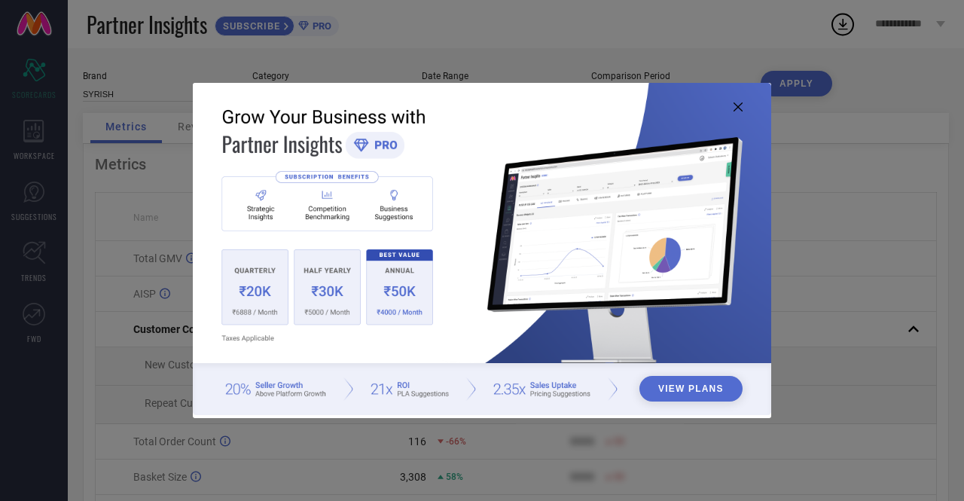
click at [739, 104] on icon at bounding box center [738, 106] width 9 height 9
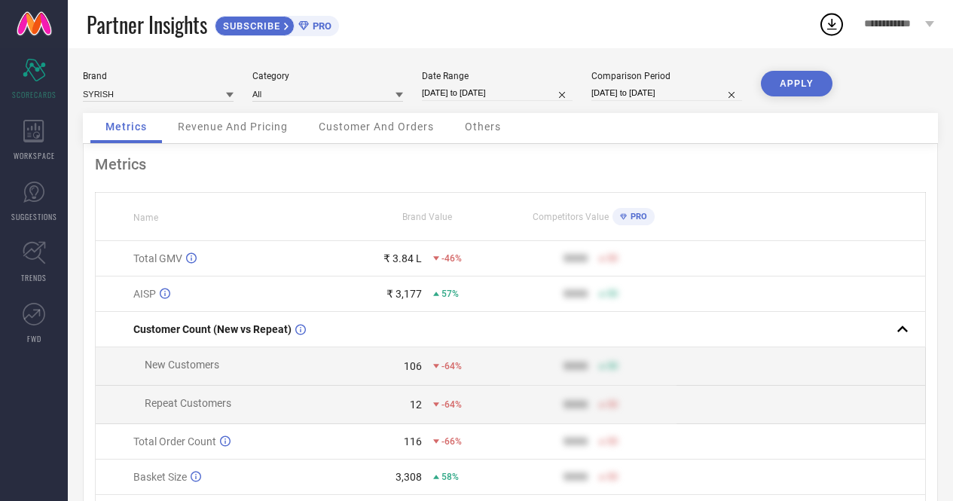
select select "3"
select select "2025"
select select "4"
select select "2025"
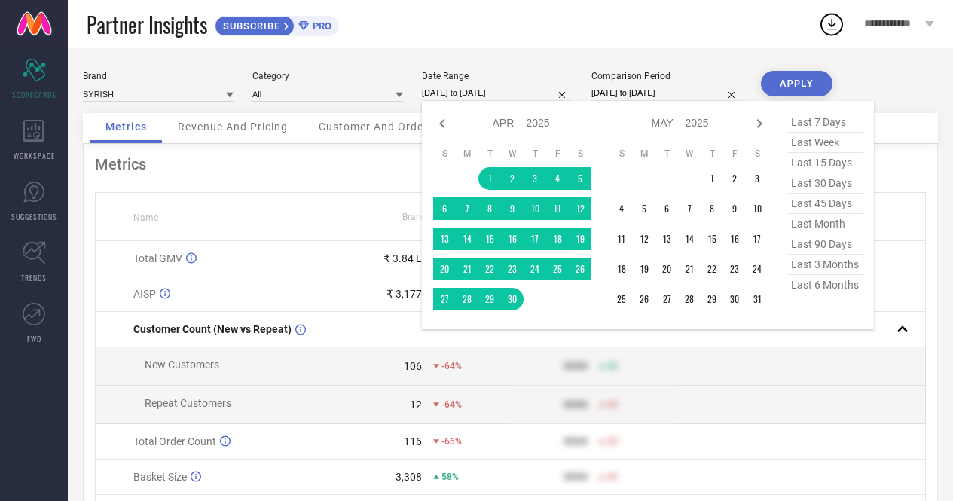
click at [460, 88] on input "[DATE] to [DATE]" at bounding box center [497, 93] width 151 height 16
click at [756, 125] on icon at bounding box center [759, 123] width 18 height 18
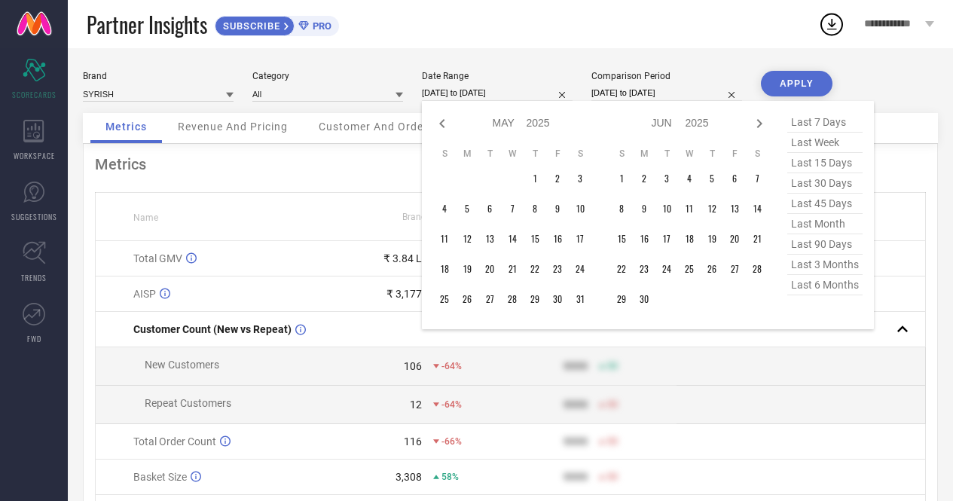
click at [756, 125] on icon at bounding box center [759, 123] width 18 height 18
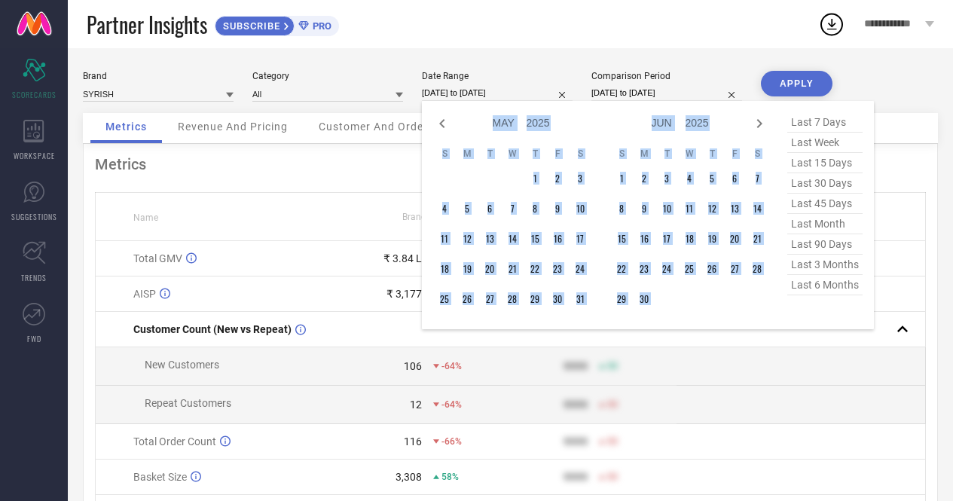
select select "5"
select select "2025"
select select "6"
select select "2025"
click at [756, 125] on icon at bounding box center [759, 123] width 18 height 18
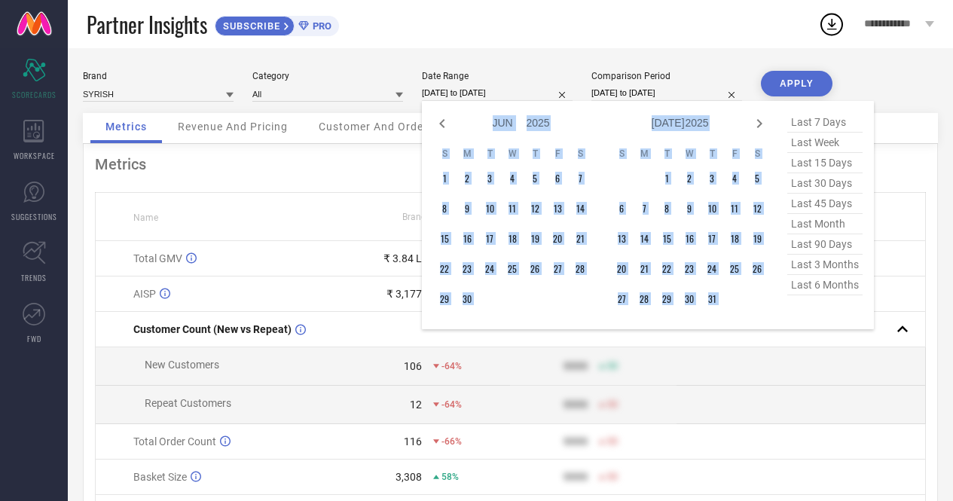
select select "6"
select select "2025"
select select "7"
select select "2025"
click at [756, 125] on icon at bounding box center [759, 123] width 18 height 18
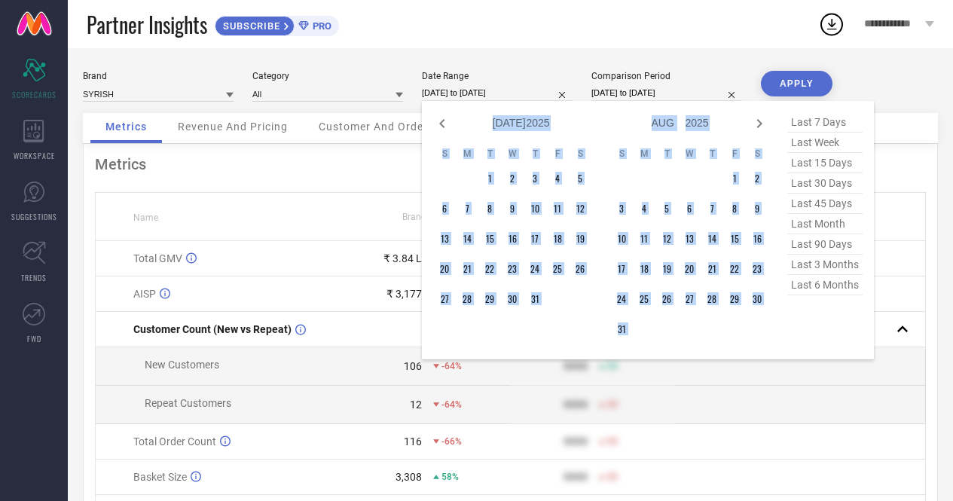
select select "7"
select select "2025"
select select "8"
select select "2025"
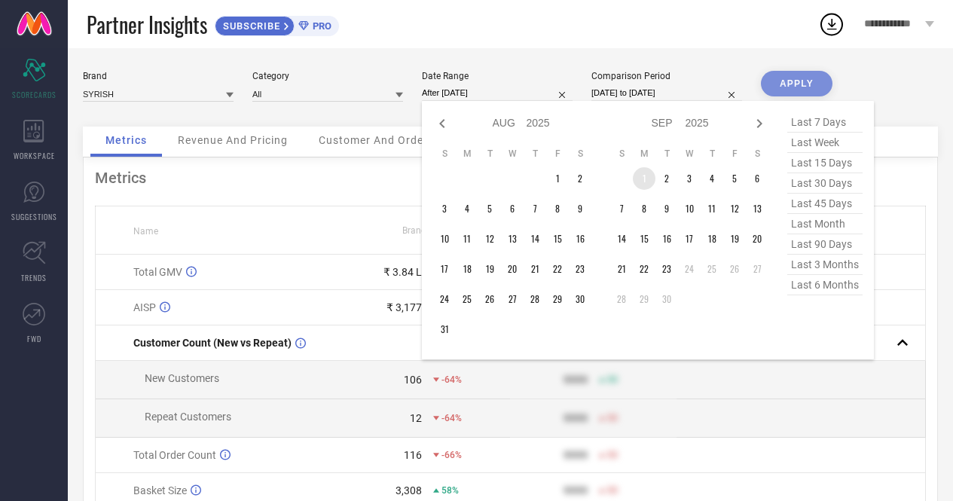
click at [645, 179] on td "1" at bounding box center [644, 178] width 23 height 23
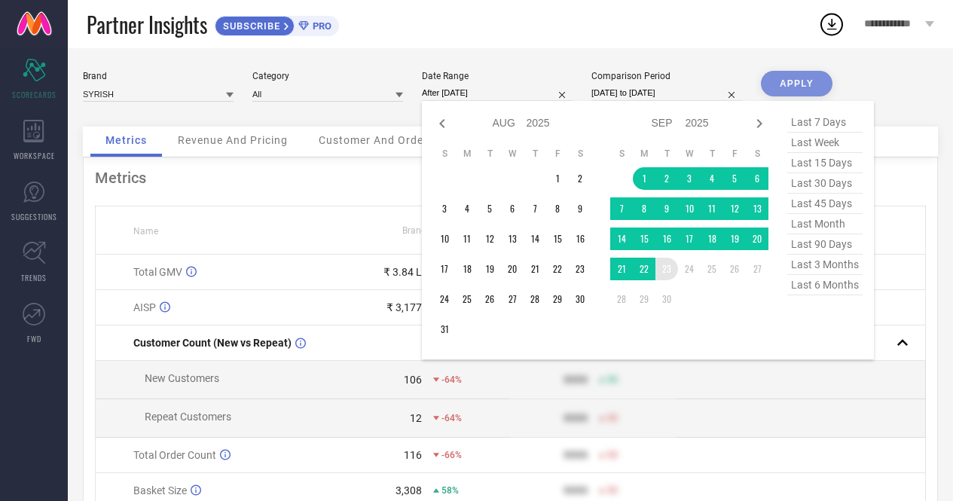
type input "[DATE] to [DATE]"
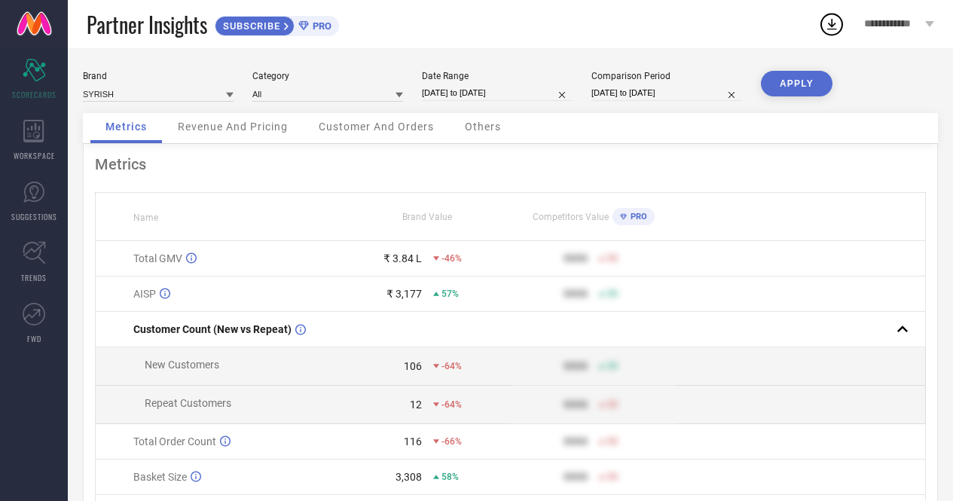
click at [783, 80] on button "APPLY" at bounding box center [797, 84] width 72 height 26
select select "3"
select select "2024"
select select "4"
select select "2024"
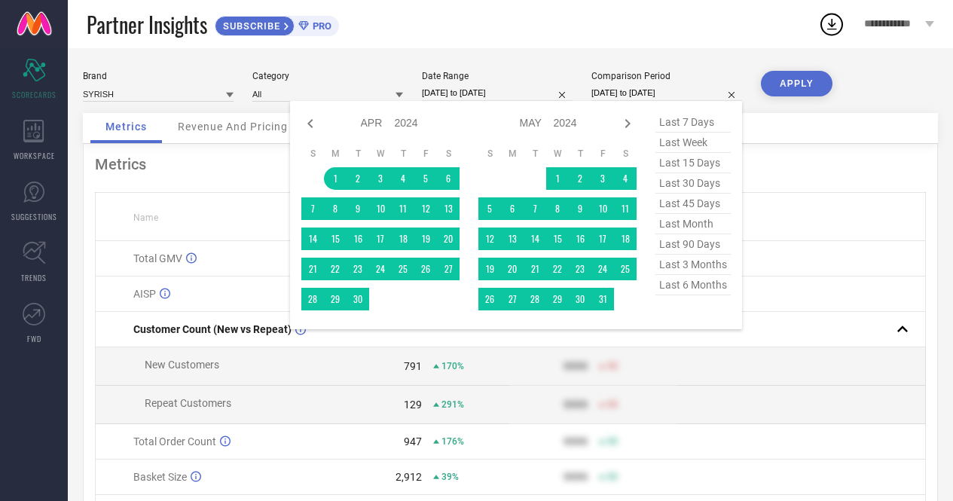
click at [618, 86] on input "[DATE] to [DATE]" at bounding box center [666, 93] width 151 height 16
click at [629, 126] on icon at bounding box center [627, 123] width 18 height 18
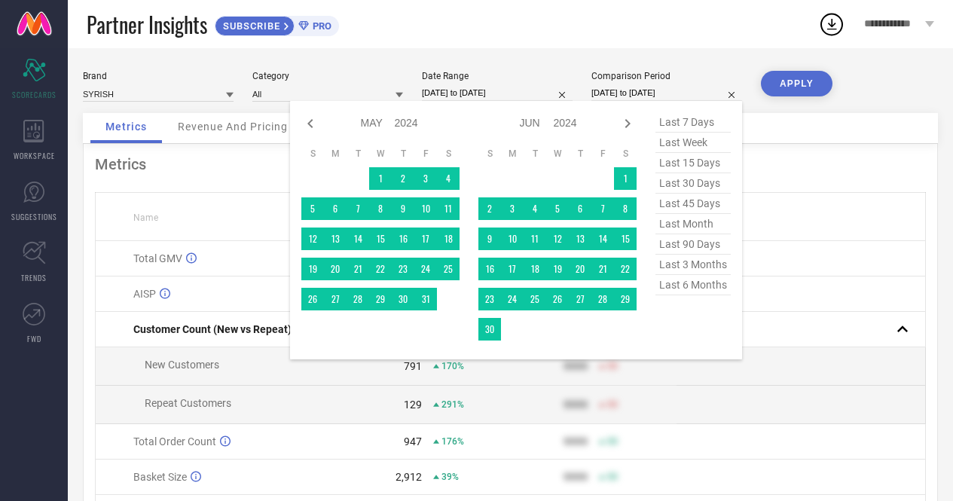
click at [629, 126] on icon at bounding box center [627, 123] width 18 height 18
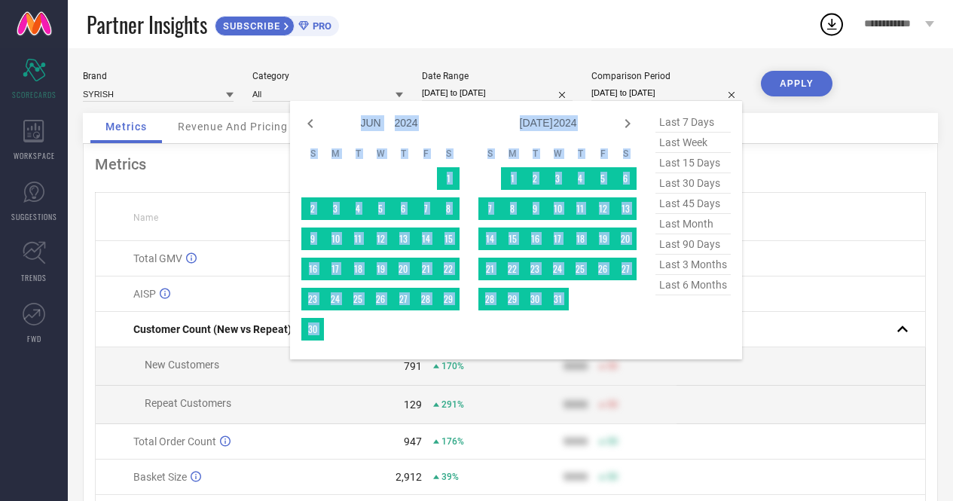
click at [629, 126] on icon at bounding box center [627, 123] width 18 height 18
select select "6"
select select "2024"
select select "7"
select select "2024"
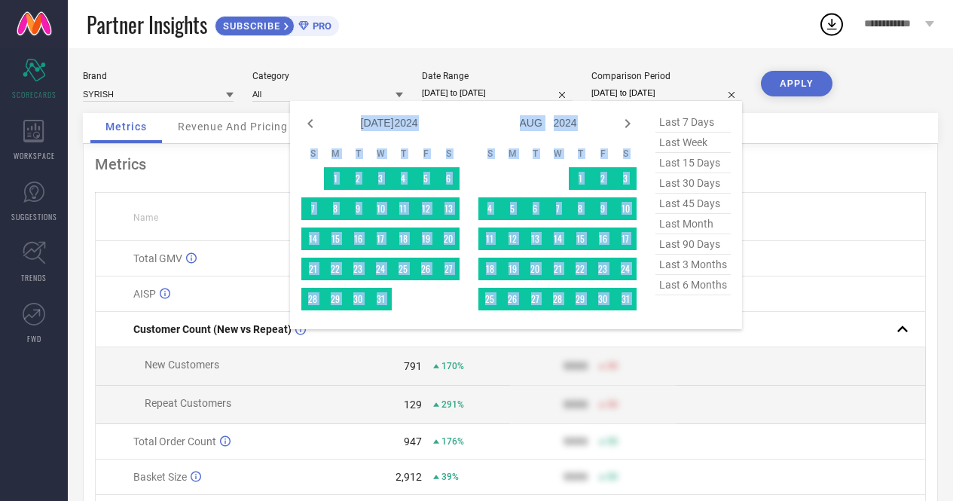
click at [567, 127] on select "2014 2015 2016 2017 2018 2019 2020 2021 2022 2023 2024 2025 2026 2027 2028 2029…" at bounding box center [566, 123] width 24 height 22
select select "6"
select select "2025"
select select "7"
select select "2025"
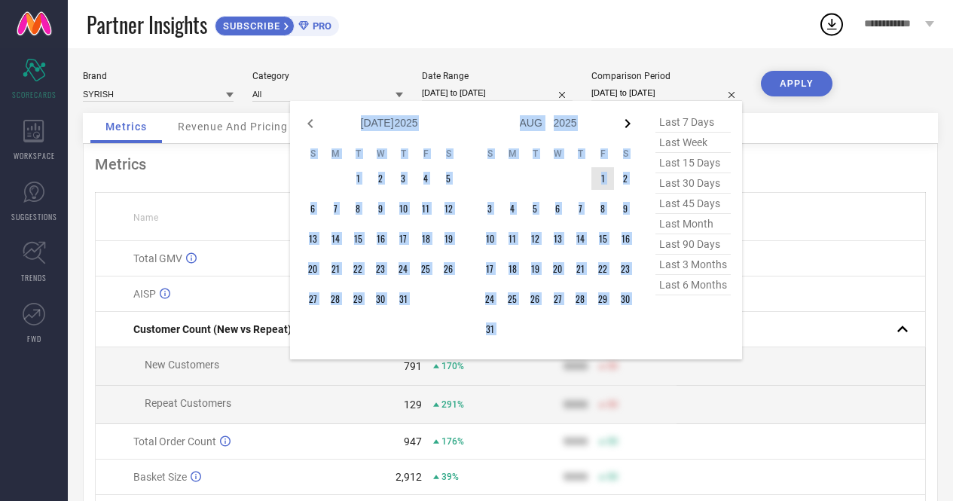
click at [628, 124] on icon at bounding box center [627, 123] width 18 height 18
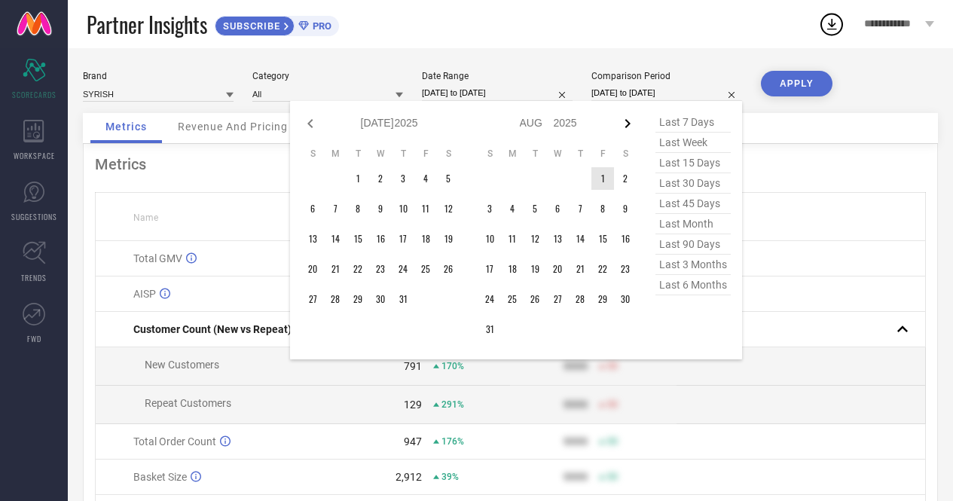
select select "7"
select select "2025"
select select "8"
select select "2025"
click at [426, 183] on td "1" at bounding box center [425, 178] width 23 height 23
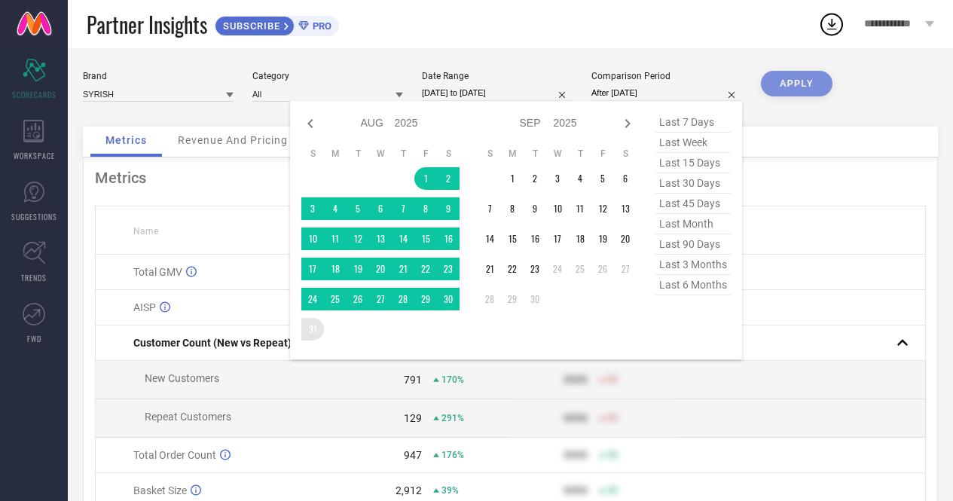
type input "[DATE] to [DATE]"
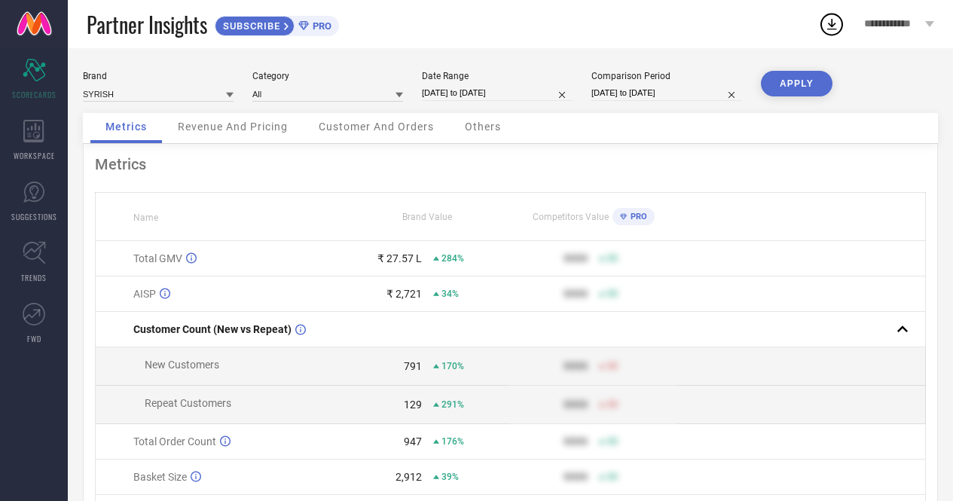
click at [800, 87] on button "APPLY" at bounding box center [797, 84] width 72 height 26
